Goal: Connect with others: Find contact information

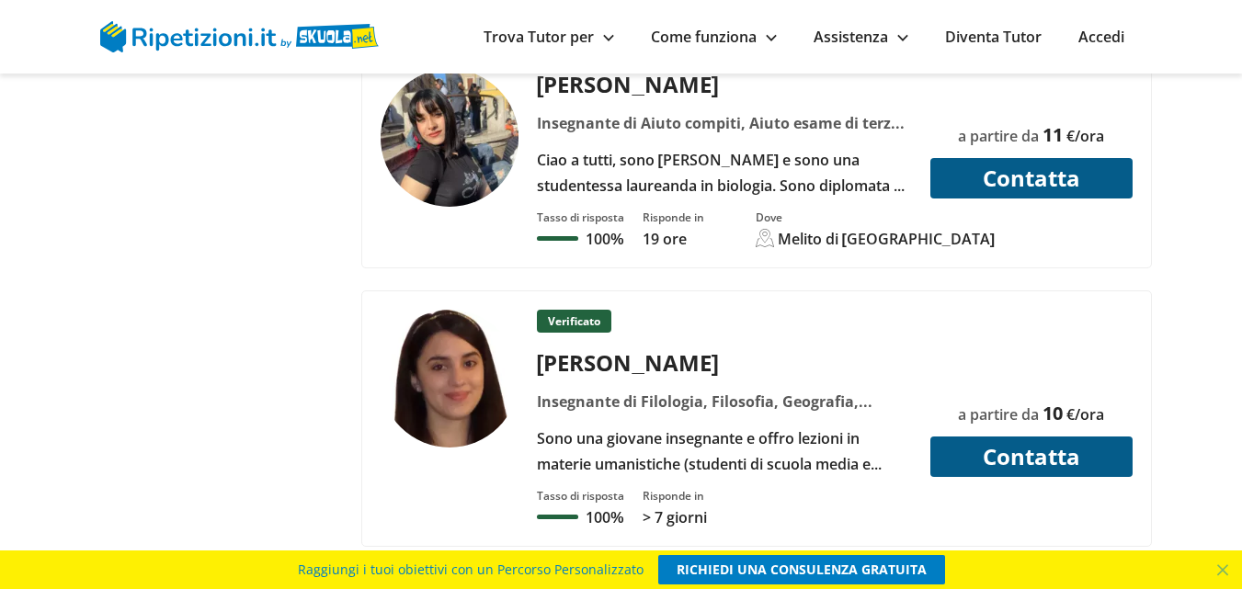
scroll to position [3247, 0]
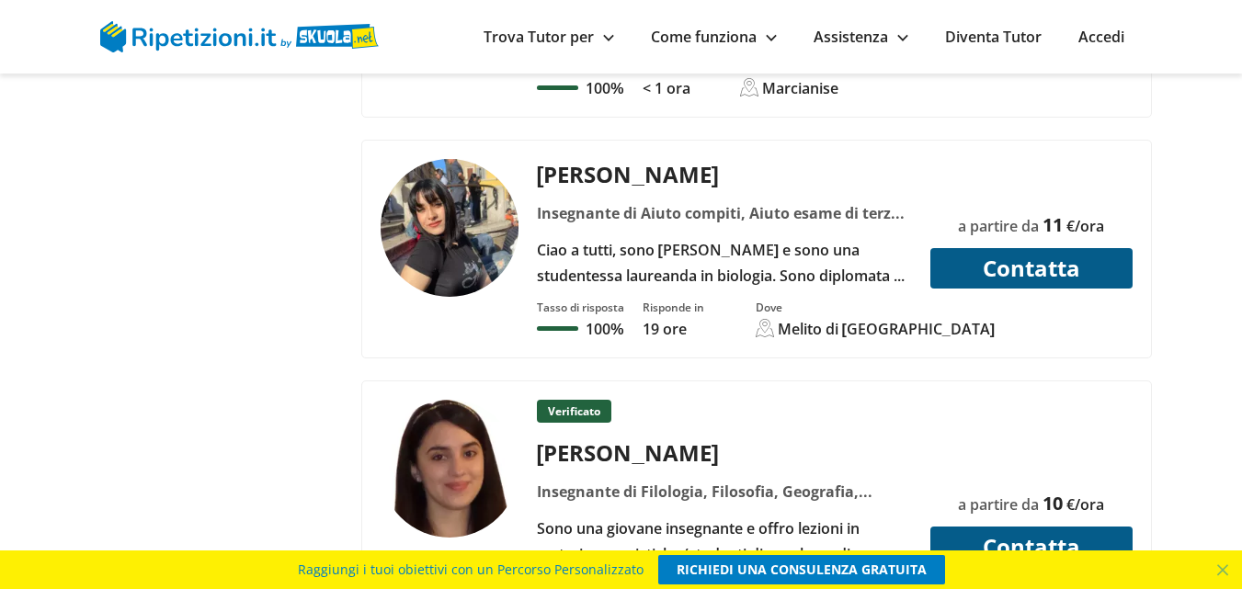
click at [847, 237] on div "Ciao a tutti, sono [PERSON_NAME] e sono una studentessa laureanda in biologia. …" at bounding box center [724, 262] width 389 height 51
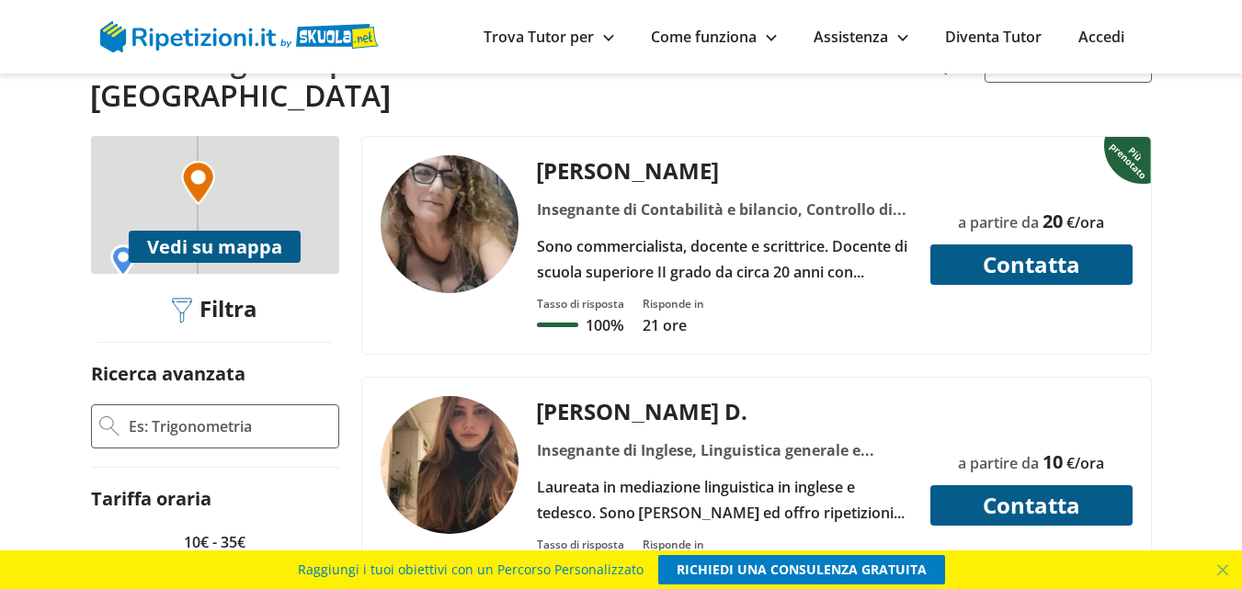
scroll to position [460, 0]
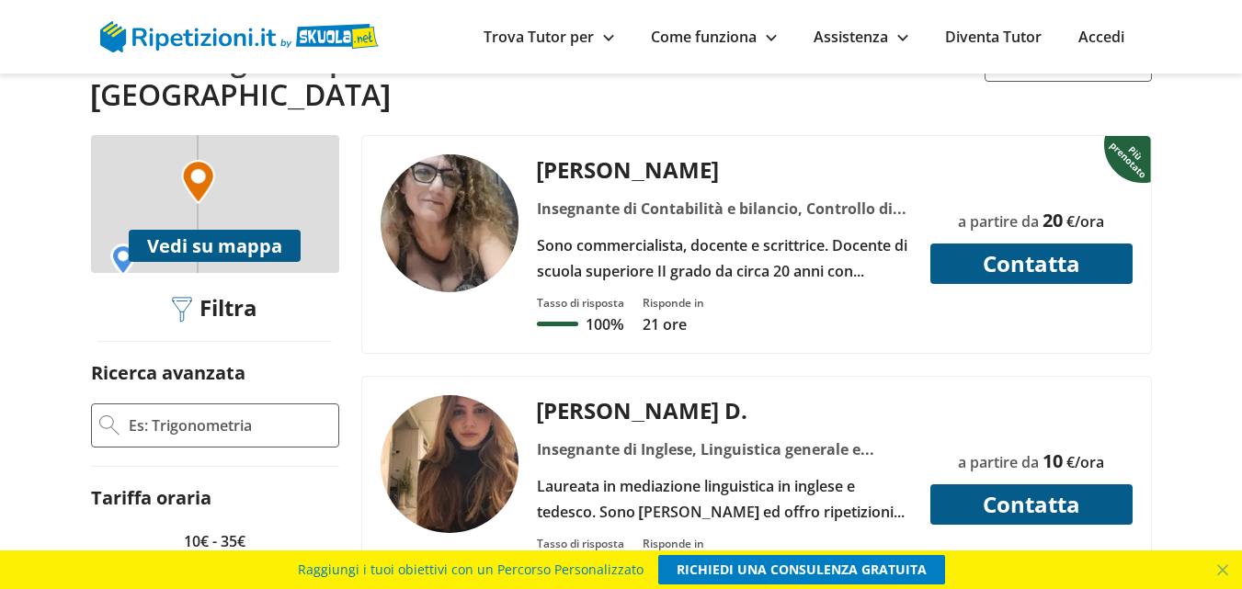
click at [785, 233] on div "Sono commercialista, docente e scrittrice. Docente di scuola superiore II grado…" at bounding box center [724, 258] width 389 height 51
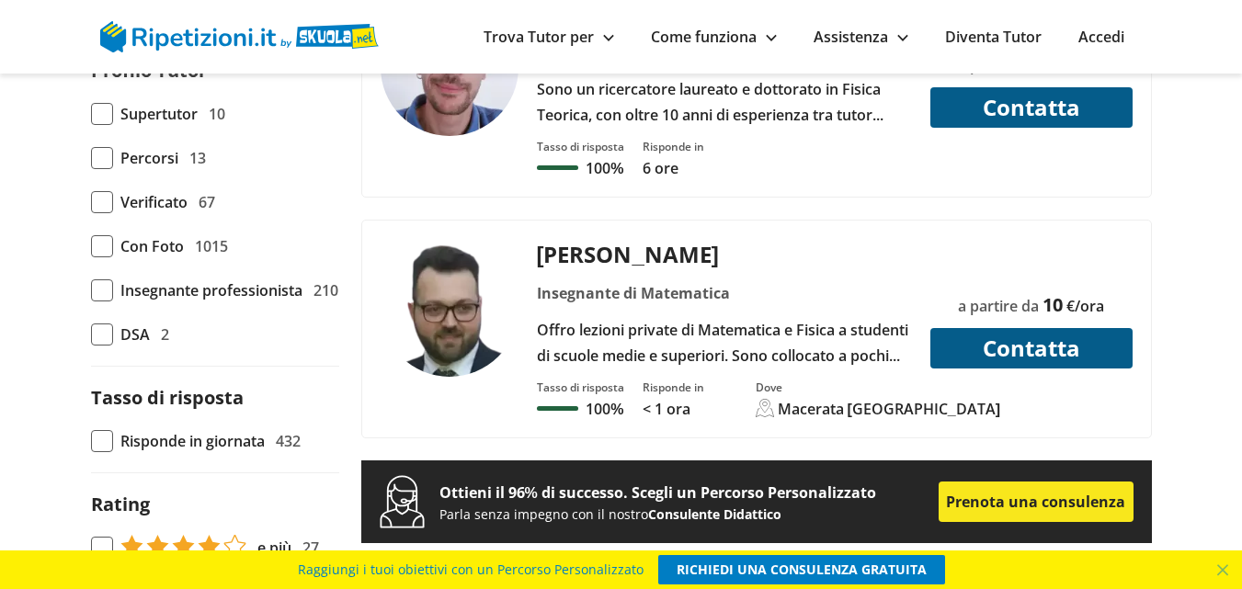
scroll to position [1341, 0]
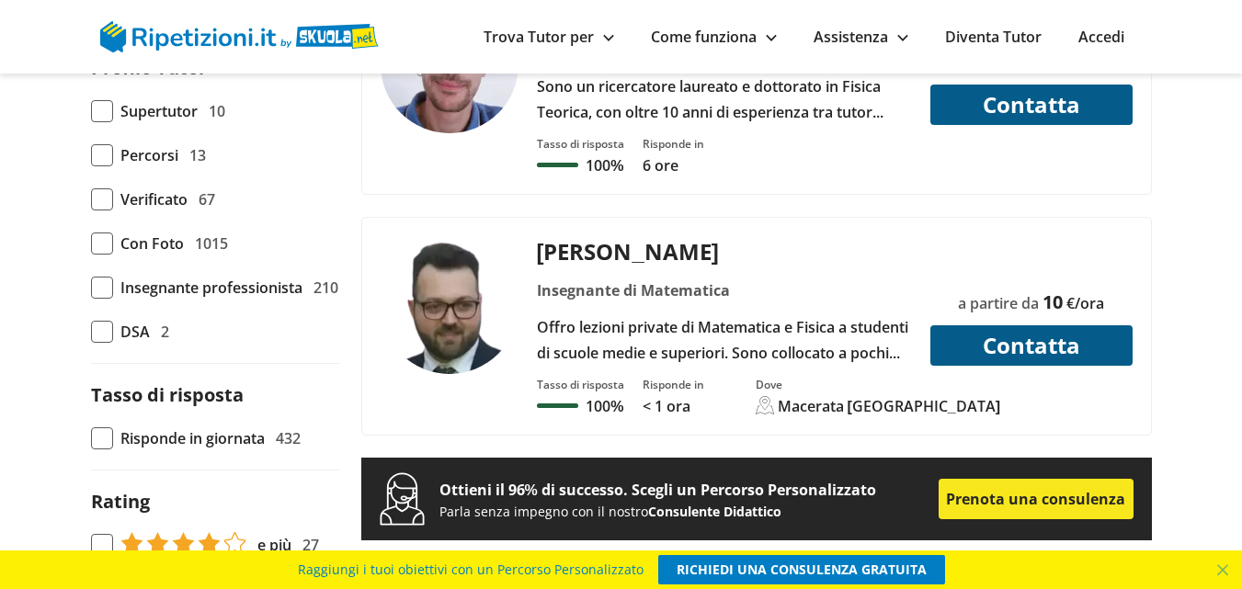
click at [1032, 325] on button "Contatta" at bounding box center [1031, 345] width 202 height 40
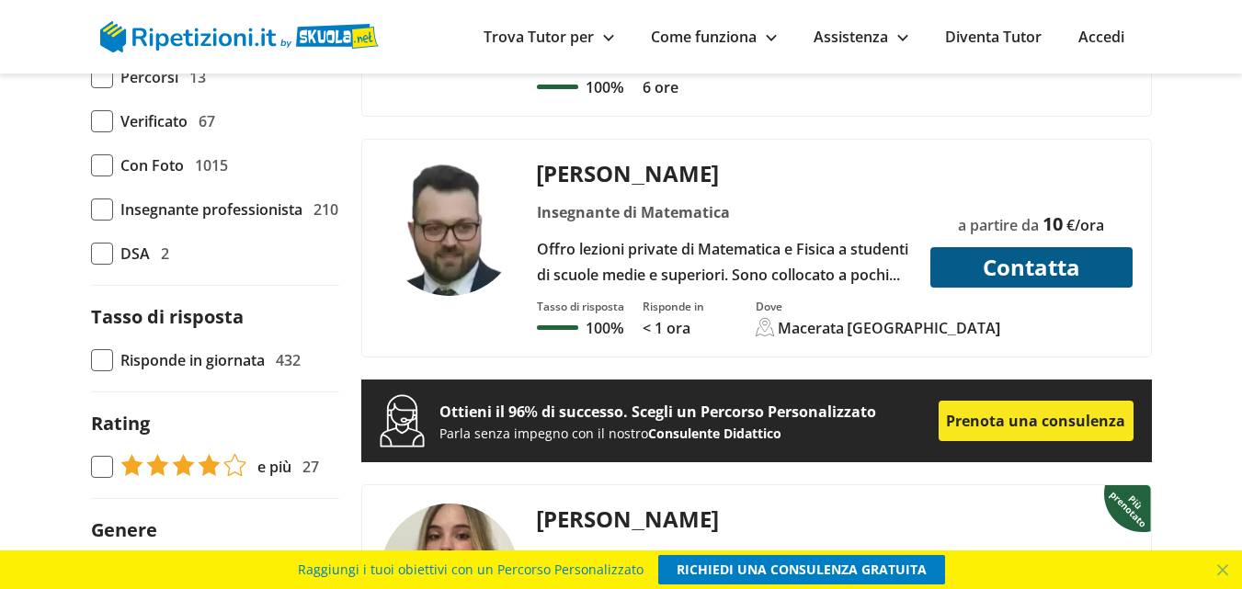
scroll to position [1418, 0]
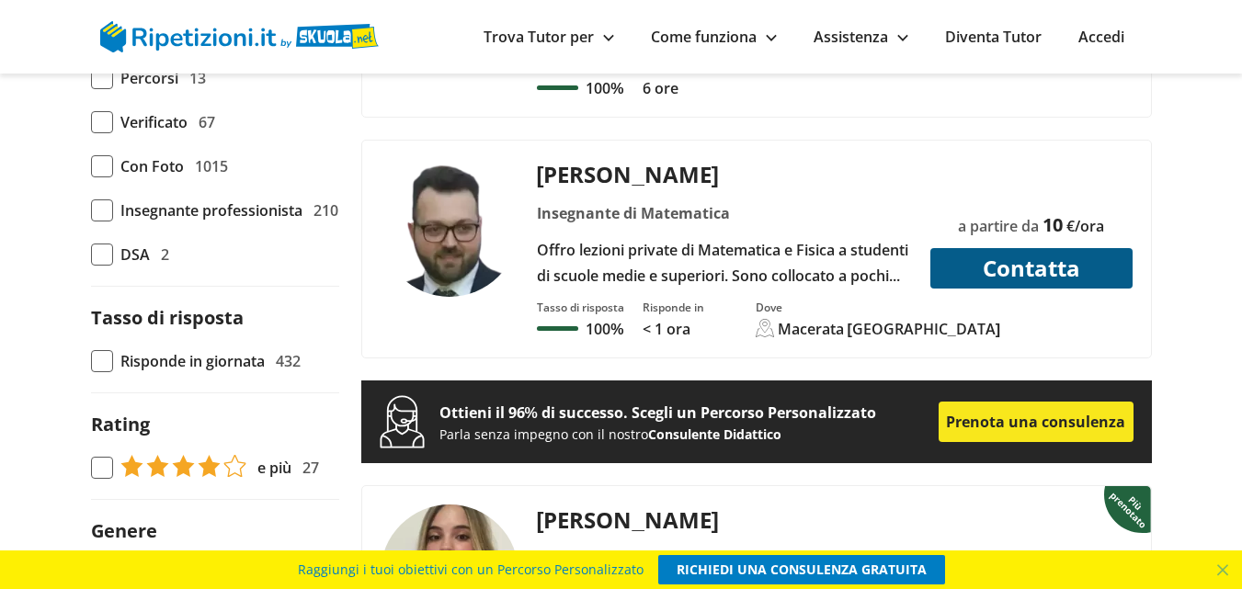
click at [1001, 248] on button "Contatta" at bounding box center [1031, 268] width 202 height 40
